Goal: Information Seeking & Learning: Learn about a topic

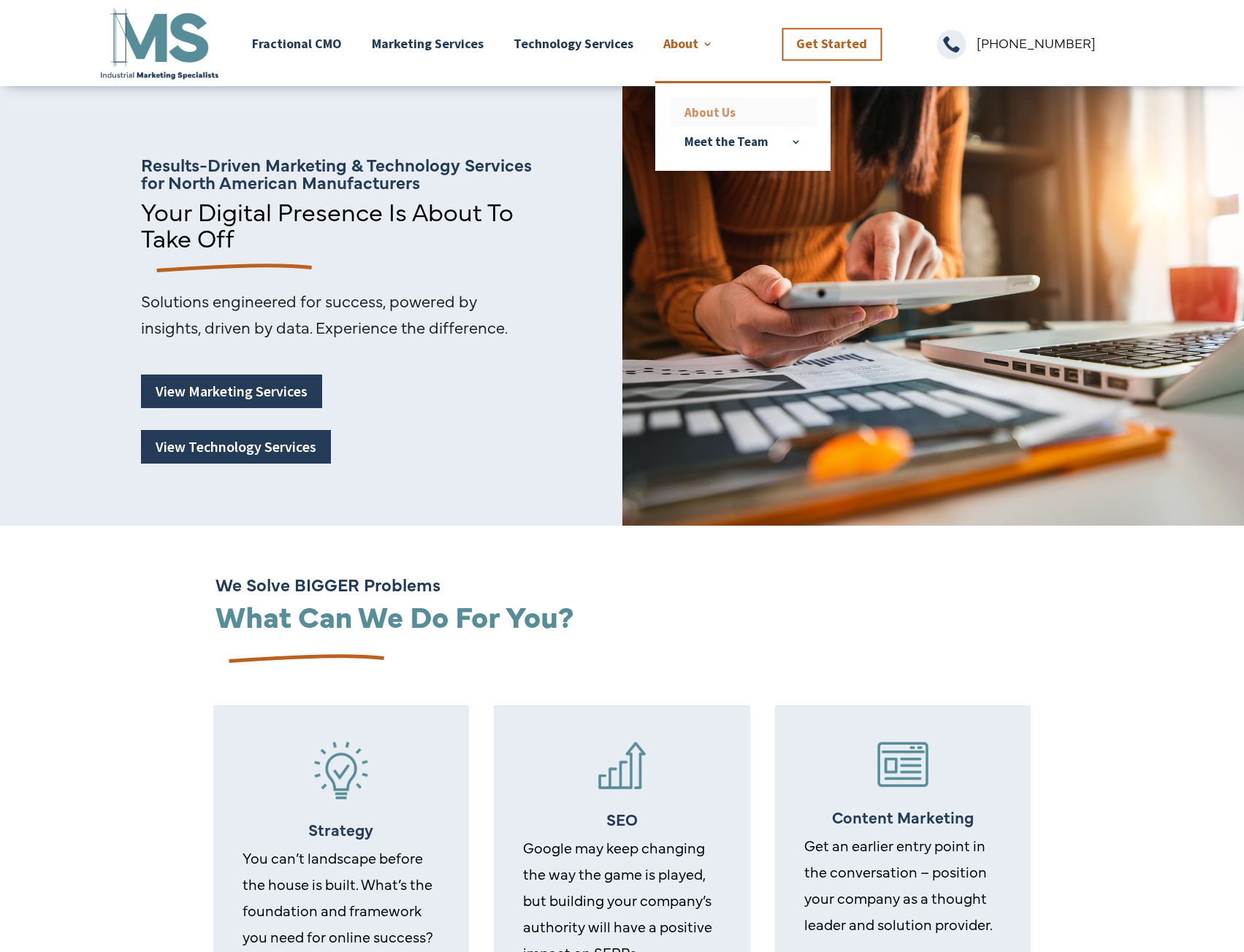
click at [723, 111] on link "About Us" at bounding box center [742, 112] width 146 height 29
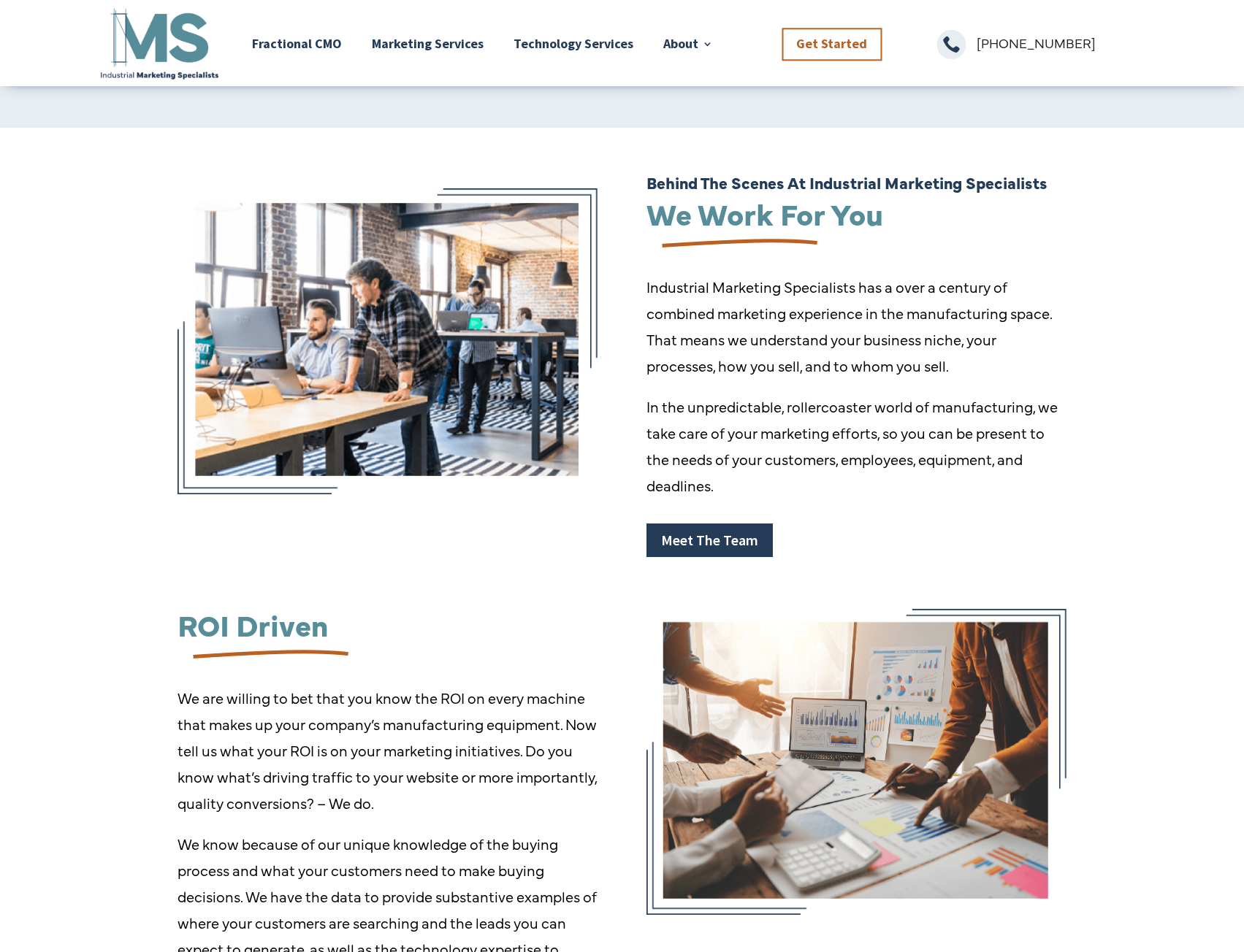
scroll to position [243, 0]
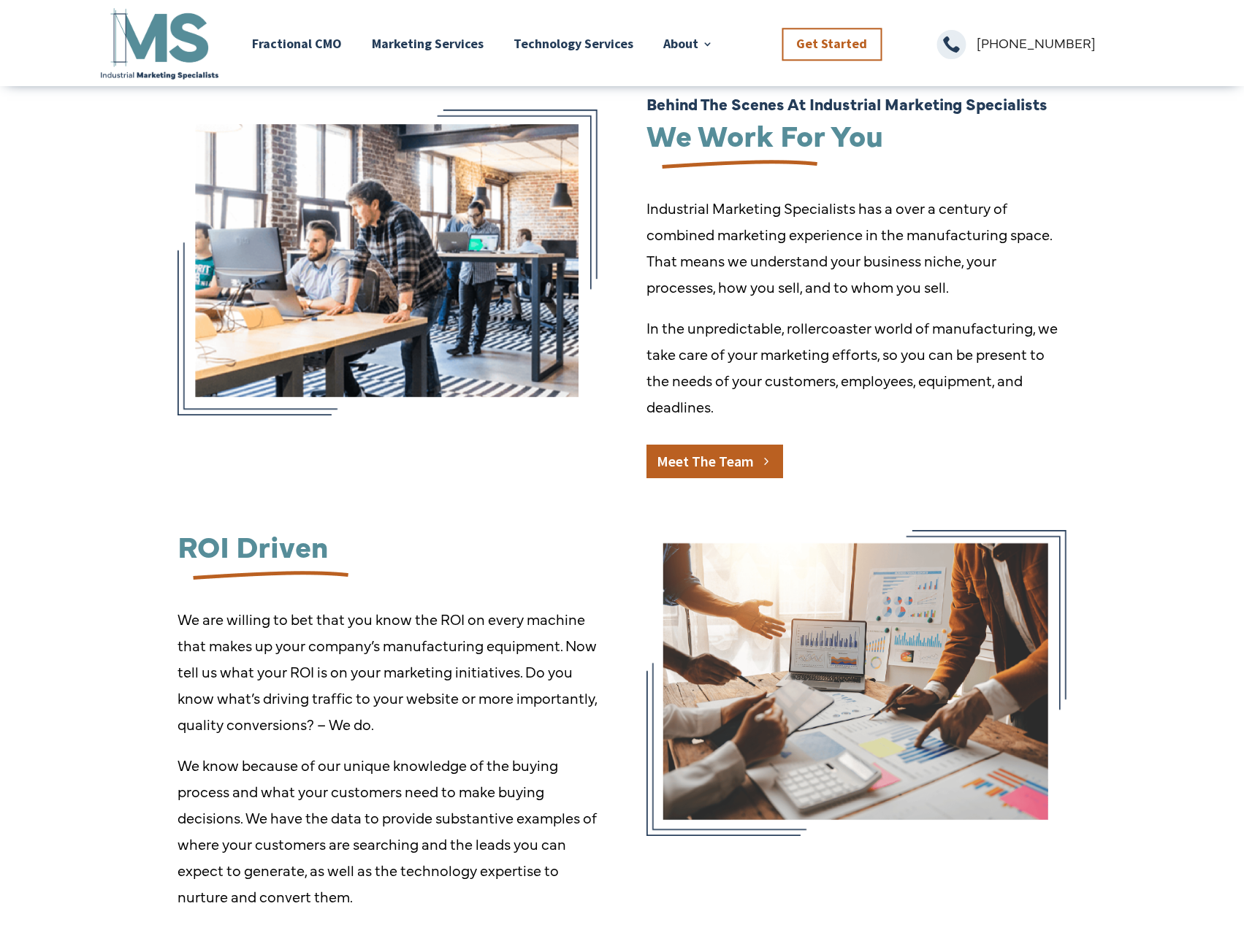
click at [735, 452] on link "Meet The Team" at bounding box center [715, 462] width 137 height 34
click at [723, 459] on link "Meet The Team" at bounding box center [715, 462] width 137 height 34
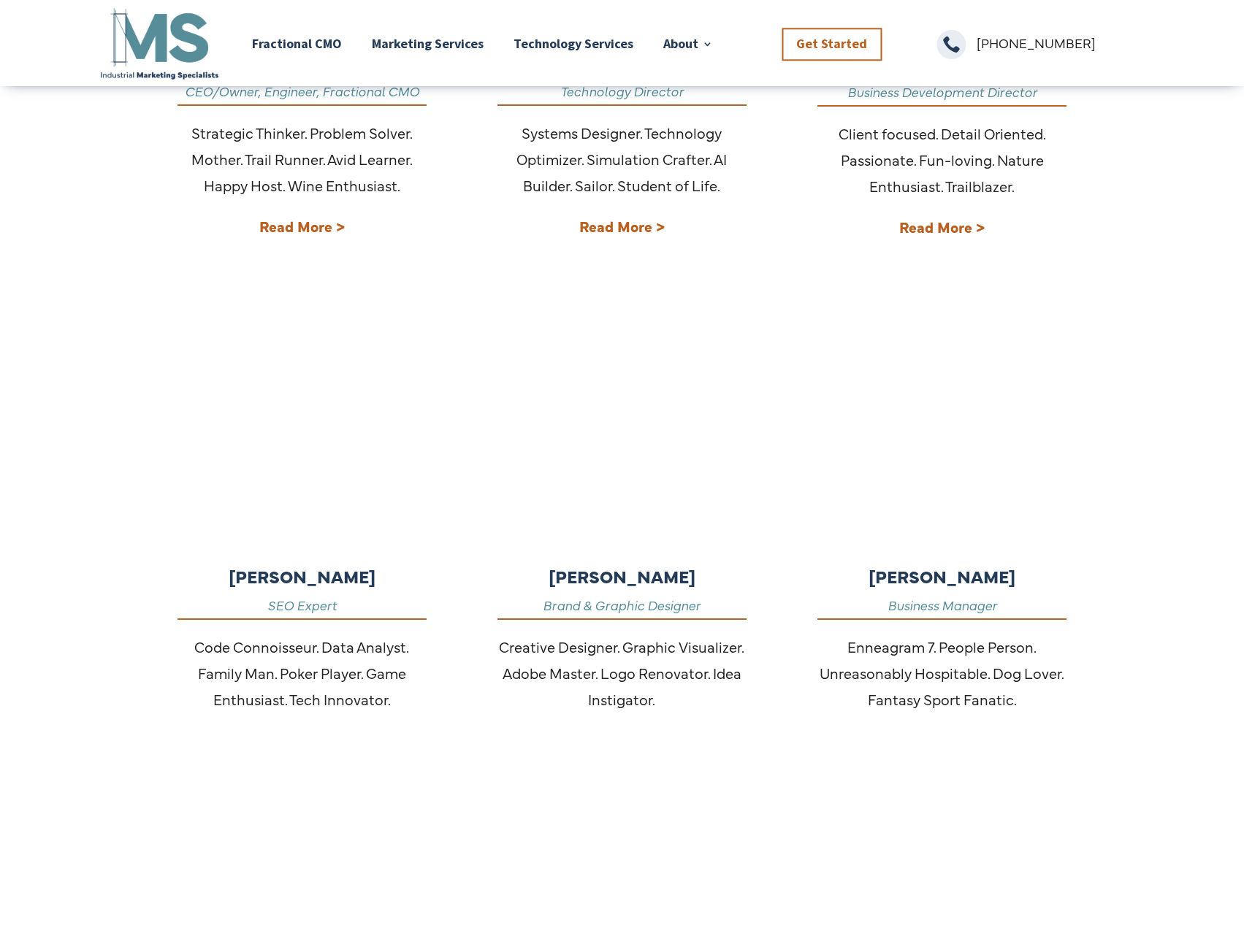
scroll to position [487, 0]
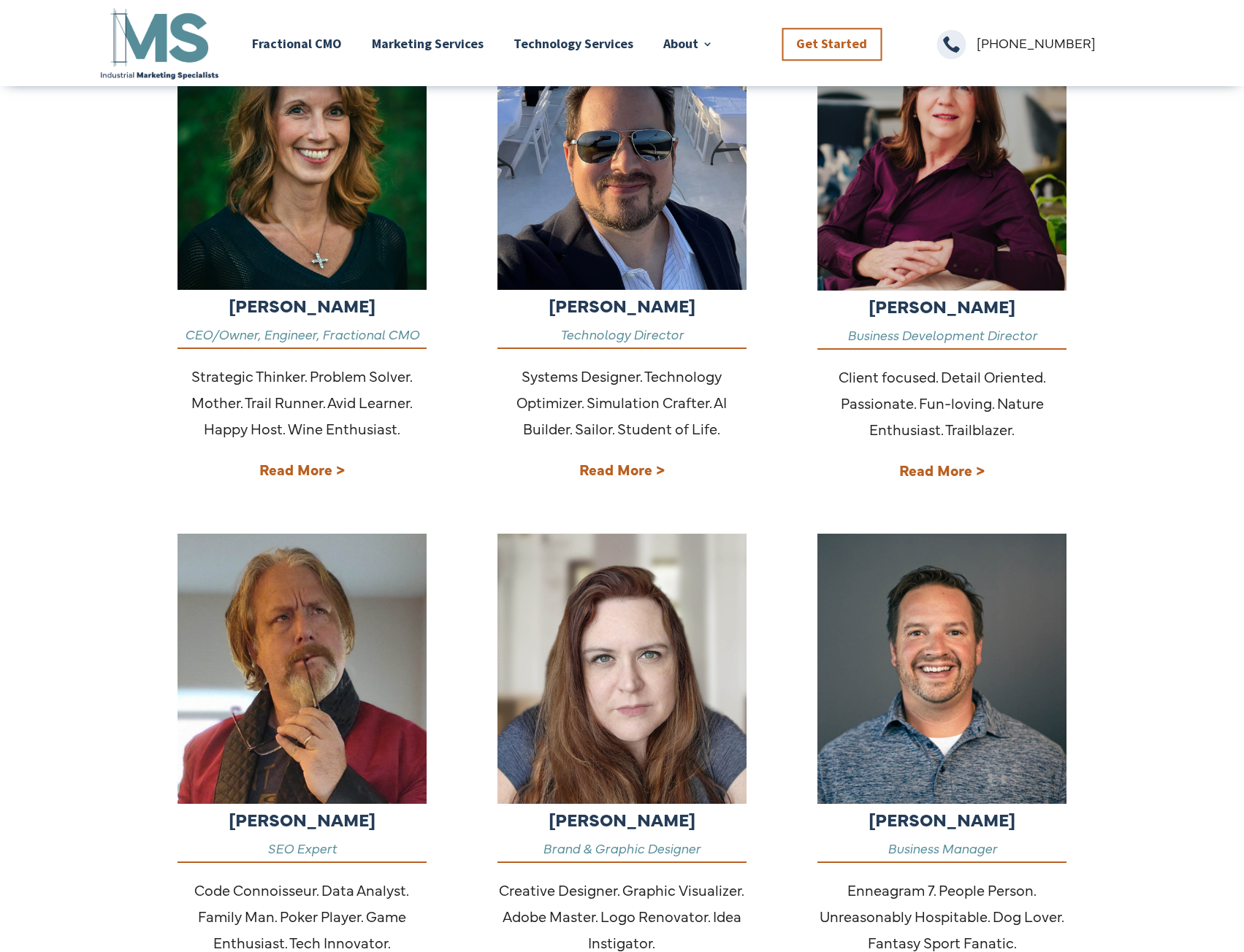
click at [321, 469] on strong "Read More >" at bounding box center [303, 469] width 86 height 20
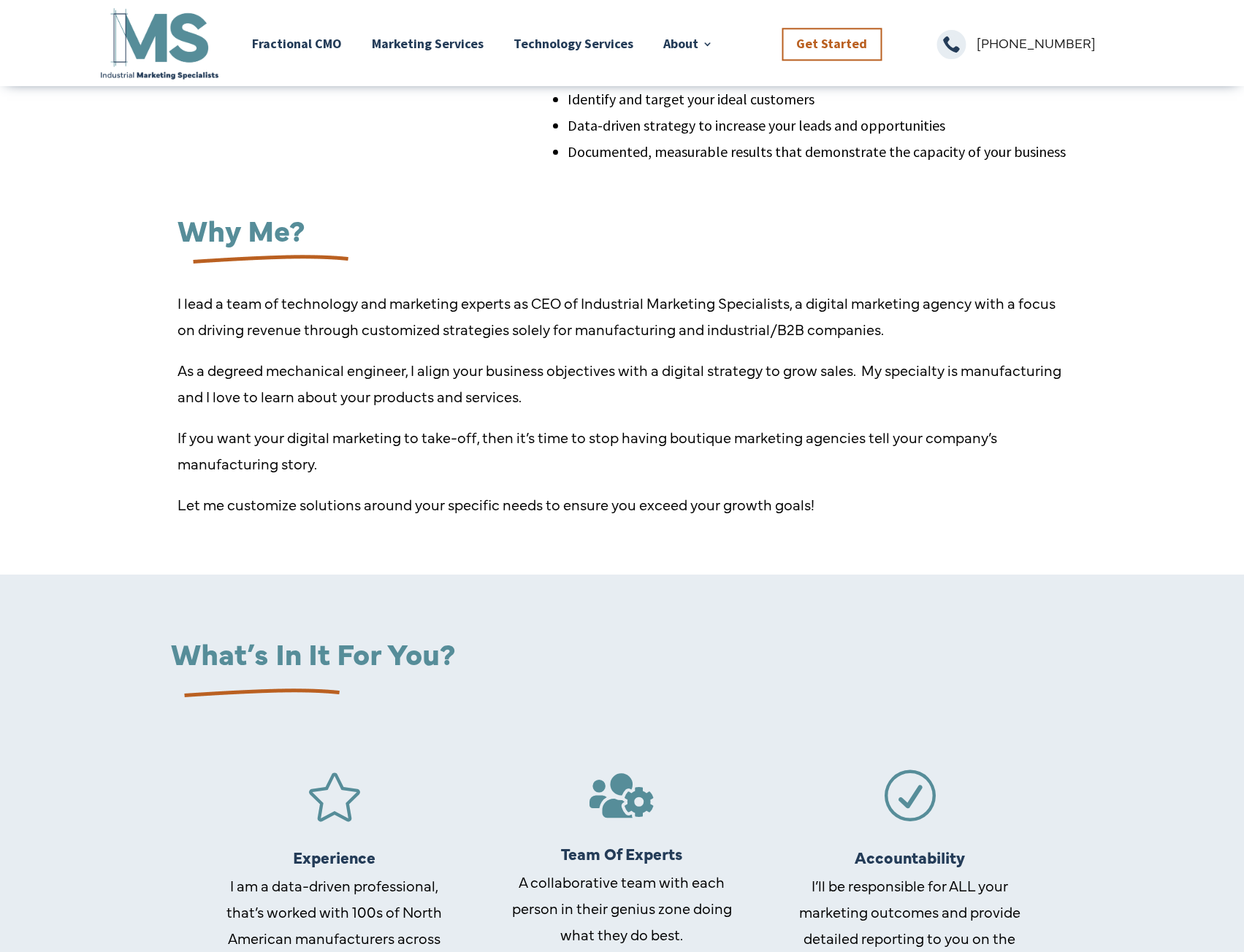
scroll to position [730, 0]
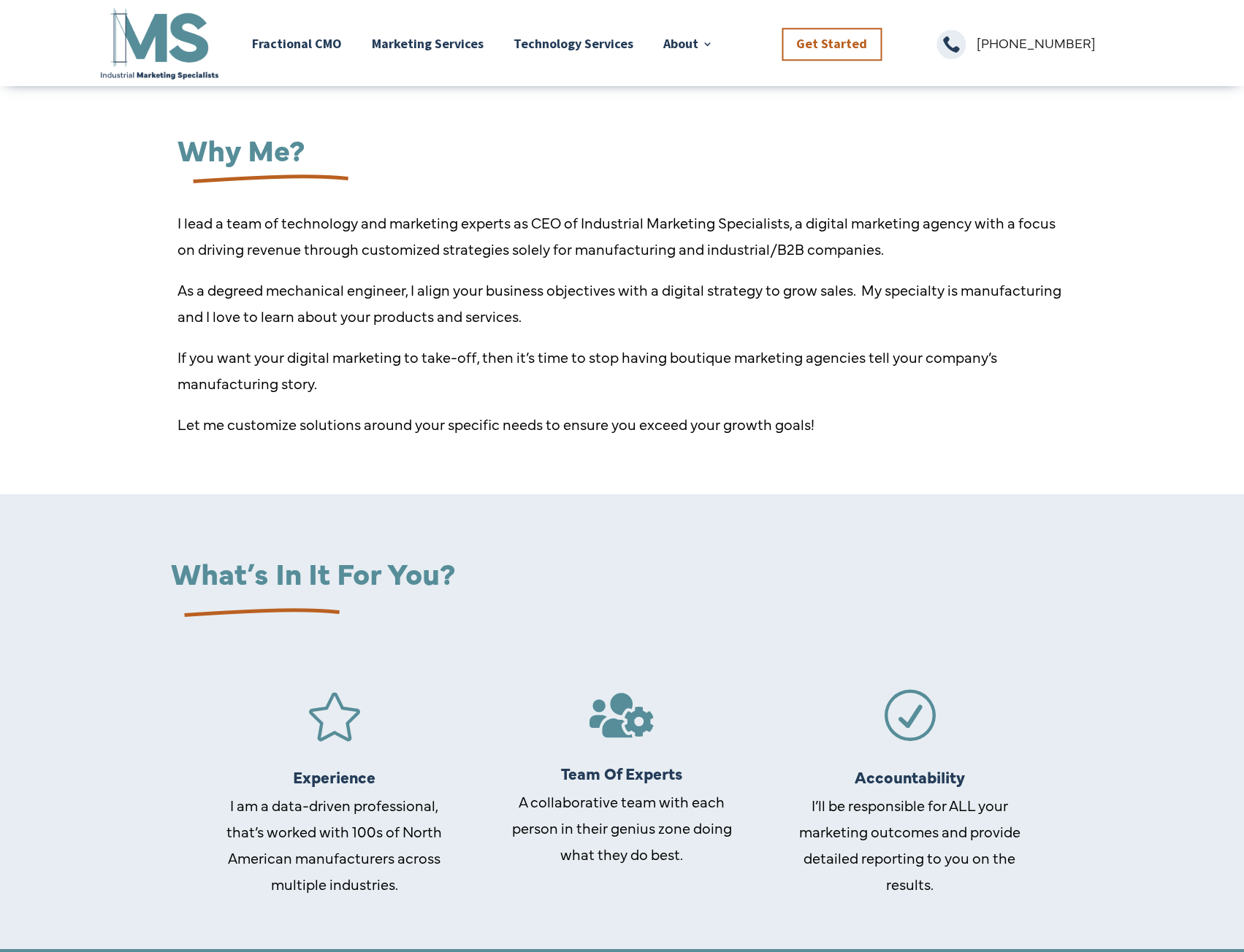
click at [625, 566] on h2 "What’s In It For You?" at bounding box center [613, 575] width 885 height 37
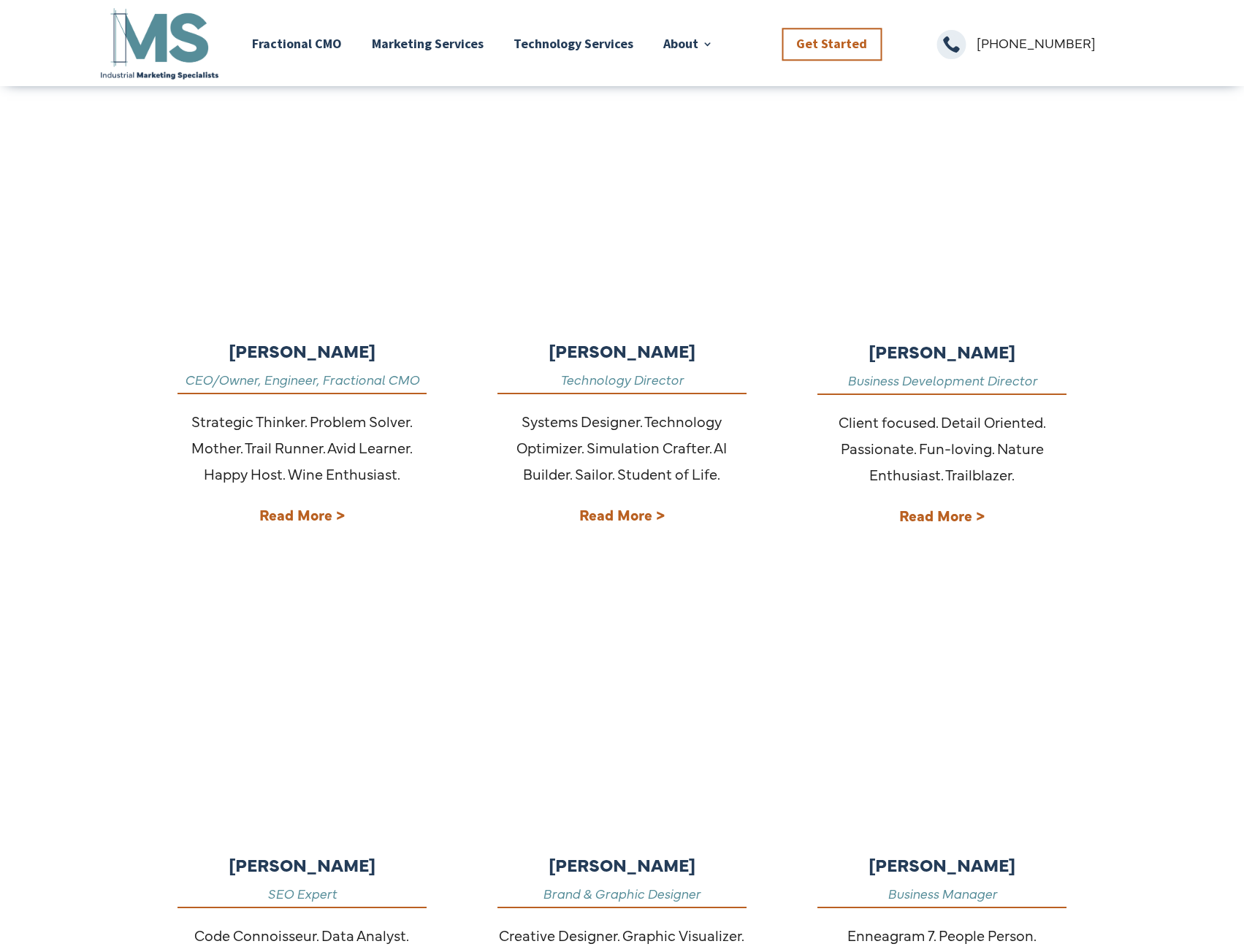
scroll to position [487, 0]
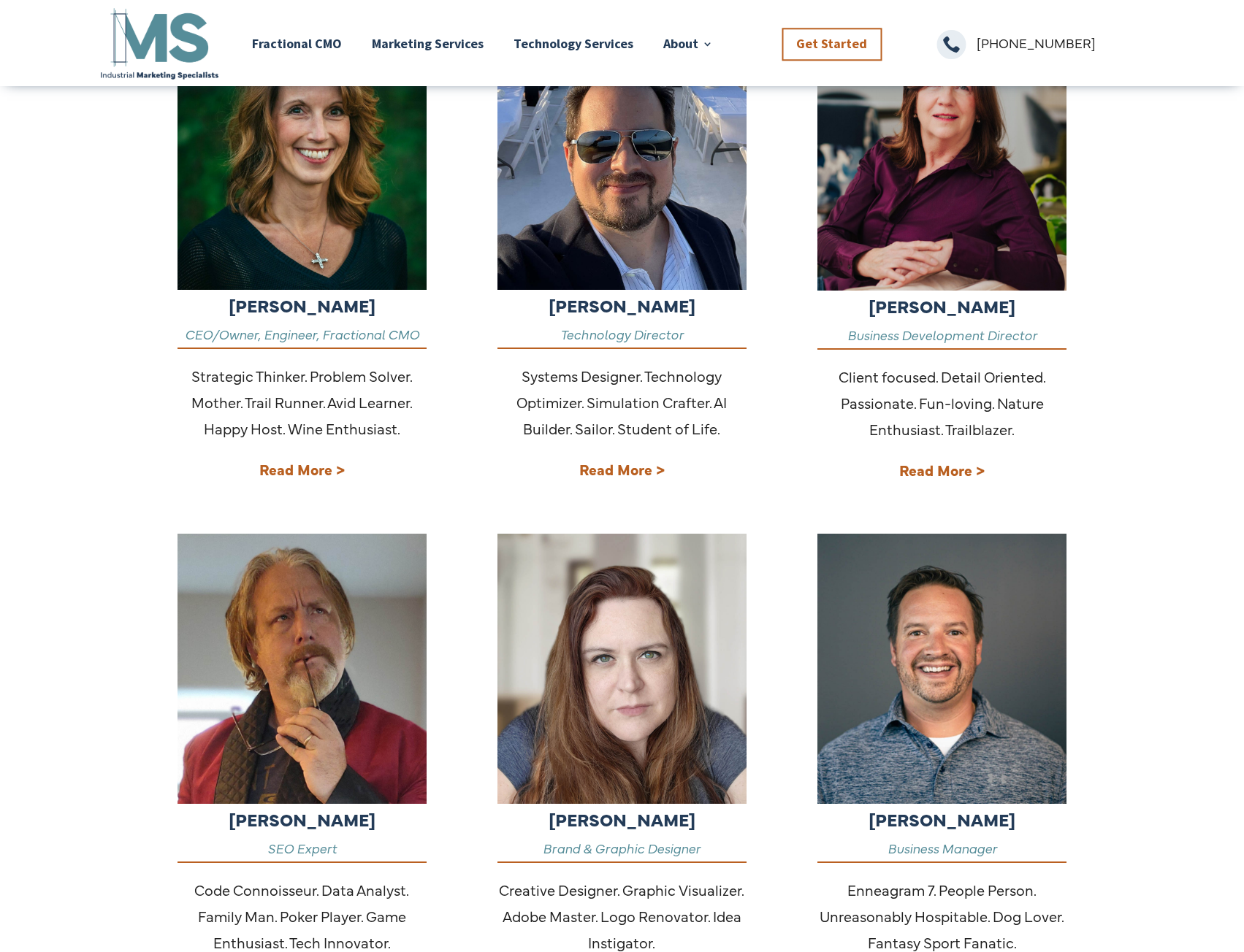
click at [304, 471] on strong "Read More >" at bounding box center [303, 469] width 86 height 20
